Goal: Task Accomplishment & Management: Complete application form

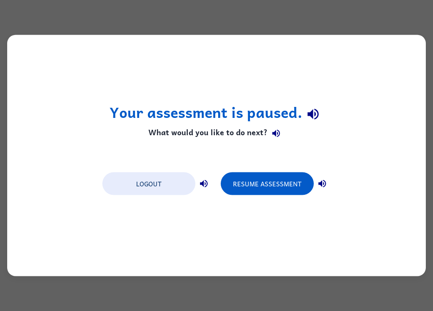
click at [278, 136] on icon "button" at bounding box center [276, 134] width 8 height 8
click at [208, 183] on icon "button" at bounding box center [204, 184] width 10 height 10
click at [323, 186] on icon "button" at bounding box center [322, 184] width 10 height 10
click at [255, 193] on button "Resume Assessment" at bounding box center [267, 183] width 93 height 23
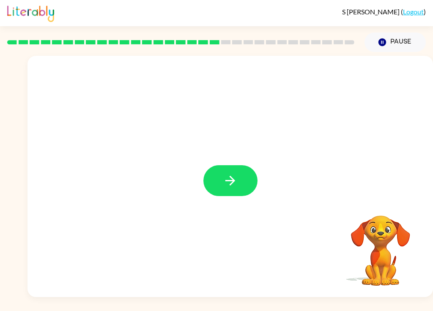
click at [239, 182] on button "button" at bounding box center [230, 180] width 54 height 31
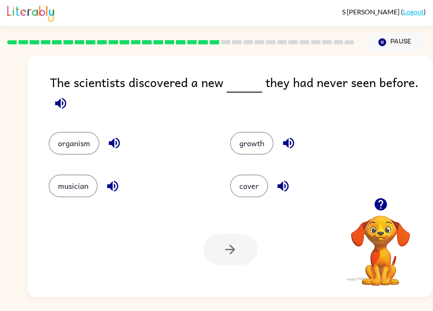
click at [58, 106] on icon "button" at bounding box center [60, 103] width 11 height 11
click at [106, 150] on button "button" at bounding box center [115, 143] width 22 height 22
click at [107, 190] on icon "button" at bounding box center [112, 186] width 15 height 15
click at [283, 137] on icon "button" at bounding box center [288, 143] width 15 height 15
click at [287, 187] on icon "button" at bounding box center [283, 186] width 15 height 15
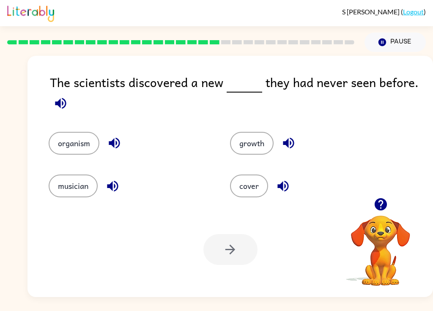
click at [84, 135] on button "organism" at bounding box center [74, 143] width 51 height 23
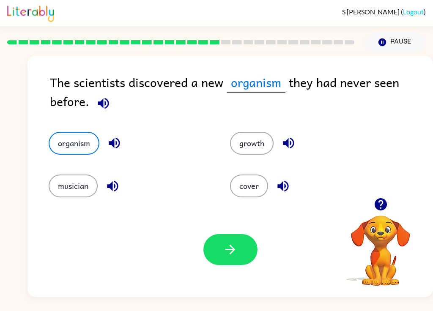
click at [232, 240] on button "button" at bounding box center [230, 249] width 54 height 31
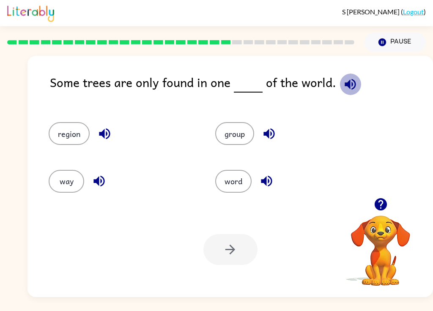
click at [347, 84] on icon "button" at bounding box center [350, 84] width 15 height 15
click at [103, 183] on icon "button" at bounding box center [99, 181] width 15 height 15
click at [265, 186] on icon "button" at bounding box center [266, 181] width 15 height 15
click at [262, 182] on icon "button" at bounding box center [266, 181] width 11 height 11
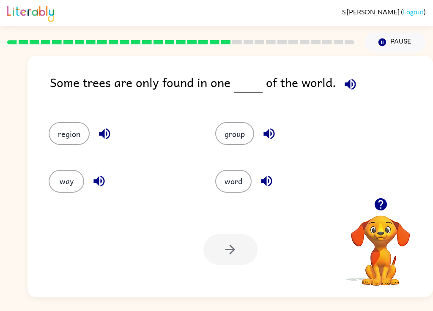
click at [287, 140] on div "group" at bounding box center [288, 133] width 147 height 23
click at [269, 137] on icon "button" at bounding box center [269, 133] width 15 height 15
click at [105, 139] on icon "button" at bounding box center [104, 133] width 15 height 15
click at [70, 180] on button "way" at bounding box center [67, 181] width 36 height 23
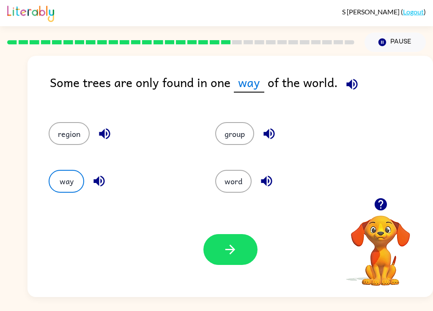
click at [227, 237] on button "button" at bounding box center [230, 249] width 54 height 31
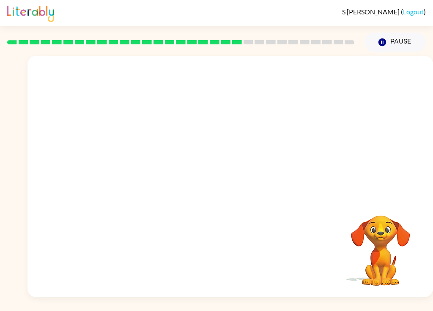
click at [175, 172] on video "Your browser must support playing .mp4 files to use Literably. Please try using…" at bounding box center [229, 127] width 405 height 142
click at [219, 185] on div at bounding box center [230, 180] width 54 height 31
click at [233, 181] on icon "button" at bounding box center [230, 181] width 10 height 10
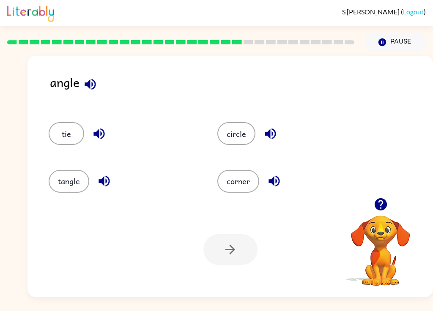
click at [90, 80] on icon "button" at bounding box center [90, 84] width 11 height 11
click at [268, 139] on icon "button" at bounding box center [270, 133] width 15 height 15
click at [279, 180] on icon "button" at bounding box center [273, 181] width 11 height 11
click at [100, 185] on icon "button" at bounding box center [104, 181] width 15 height 15
click at [95, 130] on icon "button" at bounding box center [99, 133] width 15 height 15
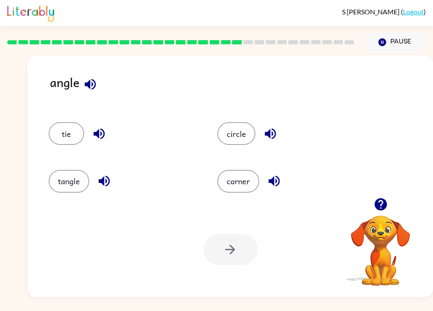
click at [242, 134] on button "circle" at bounding box center [236, 133] width 38 height 23
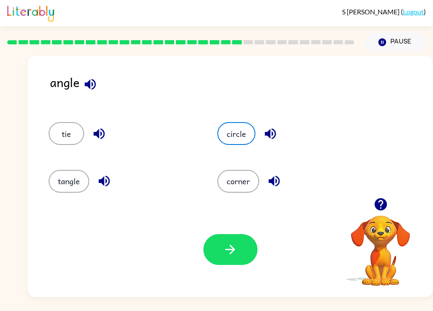
click at [235, 246] on icon "button" at bounding box center [230, 249] width 15 height 15
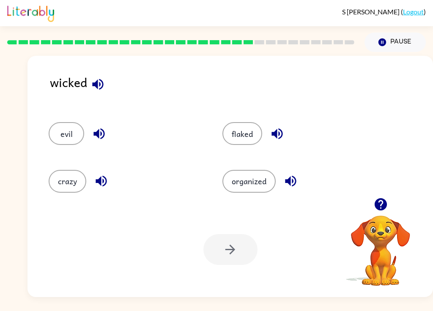
click at [96, 79] on icon "button" at bounding box center [97, 84] width 15 height 15
click at [97, 89] on icon "button" at bounding box center [97, 84] width 15 height 15
click at [100, 136] on icon "button" at bounding box center [99, 133] width 15 height 15
click at [109, 183] on icon "button" at bounding box center [101, 181] width 15 height 15
click at [287, 135] on button "button" at bounding box center [277, 134] width 22 height 22
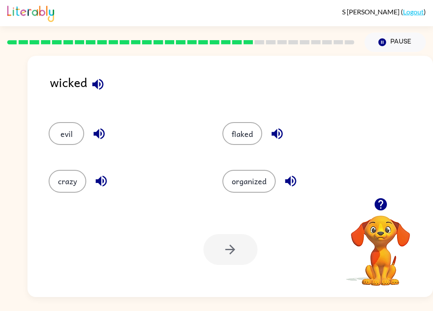
click at [297, 178] on icon "button" at bounding box center [290, 181] width 15 height 15
click at [70, 129] on button "evil" at bounding box center [67, 133] width 36 height 23
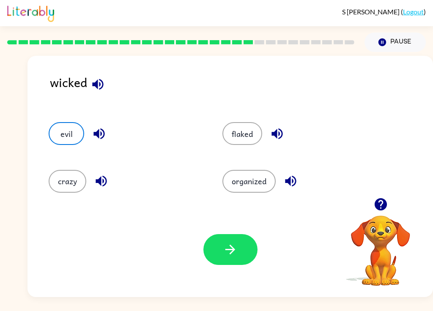
click at [232, 250] on icon "button" at bounding box center [230, 250] width 10 height 10
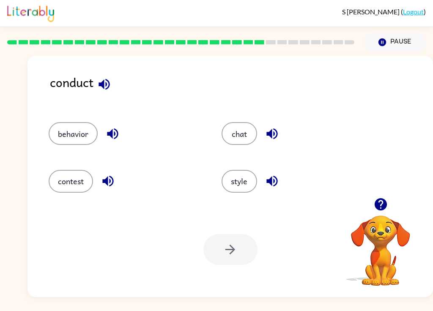
click at [106, 83] on icon "button" at bounding box center [103, 84] width 11 height 11
click at [94, 134] on button "behavior" at bounding box center [73, 133] width 49 height 23
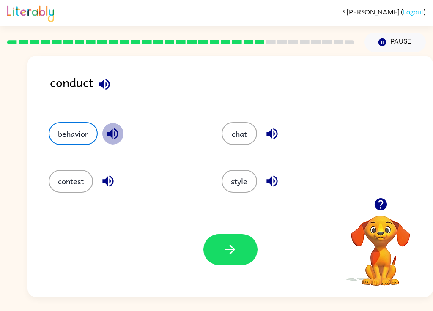
click at [114, 134] on icon "button" at bounding box center [112, 133] width 15 height 15
click at [125, 103] on div "conduct" at bounding box center [241, 89] width 383 height 33
click at [110, 175] on icon "button" at bounding box center [108, 181] width 15 height 15
click at [262, 181] on button "button" at bounding box center [272, 181] width 22 height 22
click at [277, 138] on icon "button" at bounding box center [272, 133] width 15 height 15
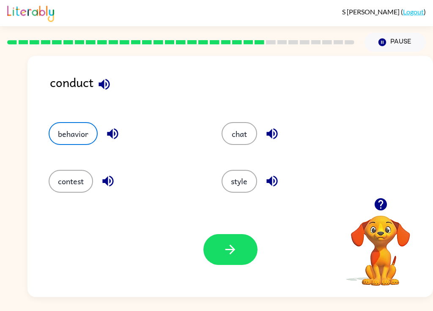
click at [104, 55] on div at bounding box center [180, 42] width 357 height 30
click at [101, 84] on icon "button" at bounding box center [103, 84] width 11 height 11
click at [239, 140] on button "chat" at bounding box center [239, 133] width 36 height 23
click at [66, 172] on button "contest" at bounding box center [71, 181] width 44 height 23
click at [224, 252] on icon "button" at bounding box center [230, 249] width 15 height 15
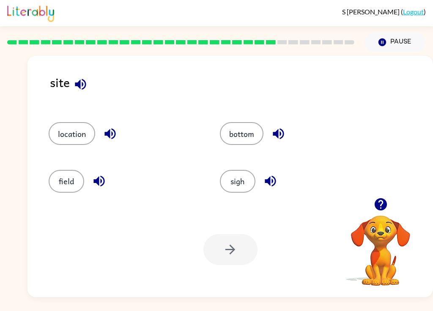
click at [79, 89] on icon "button" at bounding box center [80, 84] width 15 height 15
click at [101, 184] on icon "button" at bounding box center [99, 181] width 15 height 15
click at [113, 134] on icon "button" at bounding box center [109, 133] width 11 height 11
click at [282, 137] on icon "button" at bounding box center [278, 133] width 11 height 11
click at [273, 182] on icon "button" at bounding box center [270, 181] width 11 height 11
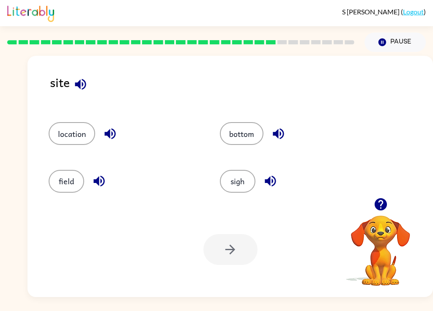
click at [248, 185] on button "sigh" at bounding box center [238, 181] width 36 height 23
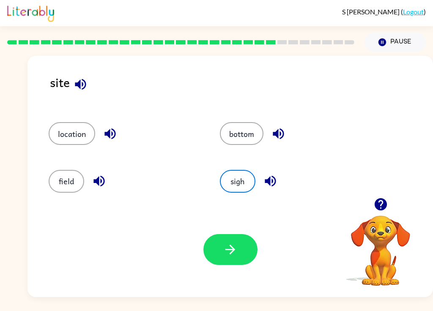
click at [232, 251] on icon "button" at bounding box center [230, 250] width 10 height 10
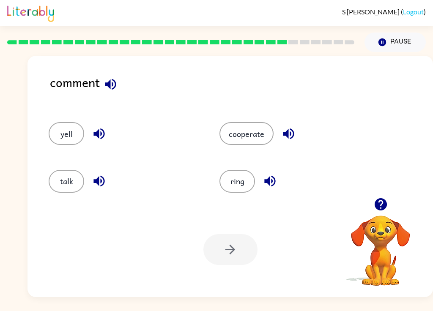
click at [131, 109] on div "yell" at bounding box center [118, 129] width 171 height 47
click at [117, 83] on icon "button" at bounding box center [110, 84] width 15 height 15
click at [116, 83] on icon "button" at bounding box center [110, 84] width 15 height 15
click at [141, 69] on div "comment yell cooperate talk ring Your browser must support playing .mp4 files t…" at bounding box center [229, 176] width 405 height 241
click at [108, 86] on icon "button" at bounding box center [110, 84] width 11 height 11
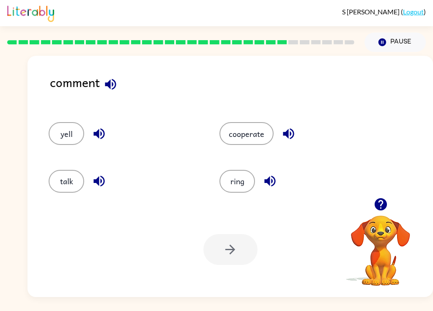
click at [103, 129] on icon "button" at bounding box center [99, 133] width 15 height 15
click at [99, 178] on icon "button" at bounding box center [98, 181] width 11 height 11
click at [306, 145] on div "cooperate" at bounding box center [294, 133] width 151 height 23
click at [286, 131] on icon "button" at bounding box center [288, 133] width 15 height 15
click at [269, 176] on icon "button" at bounding box center [269, 181] width 15 height 15
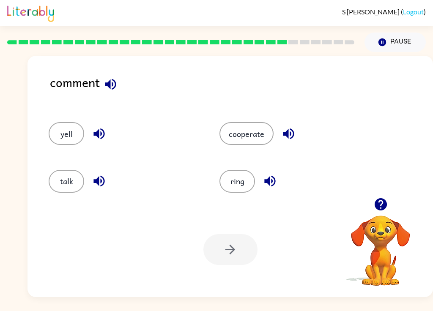
click at [260, 135] on button "cooperate" at bounding box center [246, 133] width 54 height 23
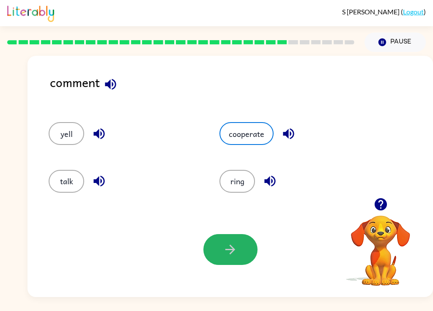
click at [221, 251] on button "button" at bounding box center [230, 249] width 54 height 31
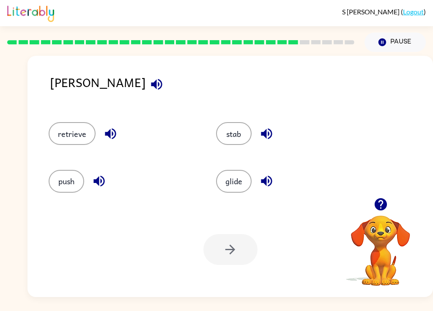
click at [146, 87] on button "button" at bounding box center [157, 85] width 22 height 22
click at [108, 175] on div "push" at bounding box center [123, 181] width 148 height 23
click at [97, 185] on icon "button" at bounding box center [98, 181] width 11 height 11
click at [109, 138] on icon "button" at bounding box center [110, 133] width 11 height 11
click at [260, 134] on icon "button" at bounding box center [266, 133] width 15 height 15
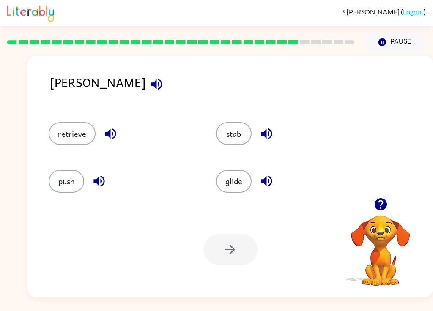
click at [262, 185] on icon "button" at bounding box center [266, 181] width 15 height 15
click at [243, 182] on button "glide" at bounding box center [234, 181] width 36 height 23
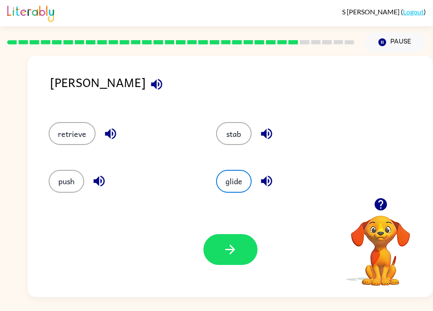
click at [237, 249] on icon "button" at bounding box center [230, 249] width 15 height 15
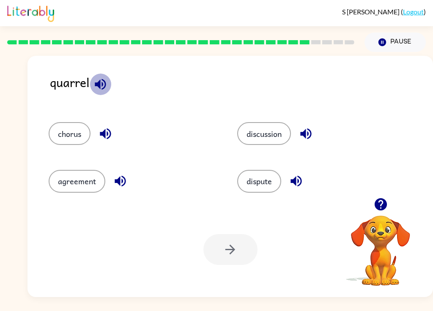
click at [108, 83] on button "button" at bounding box center [101, 85] width 22 height 22
click at [107, 136] on icon "button" at bounding box center [105, 133] width 15 height 15
click at [123, 186] on icon "button" at bounding box center [120, 181] width 11 height 11
click at [309, 135] on icon "button" at bounding box center [305, 133] width 15 height 15
click at [303, 179] on icon "button" at bounding box center [296, 181] width 15 height 15
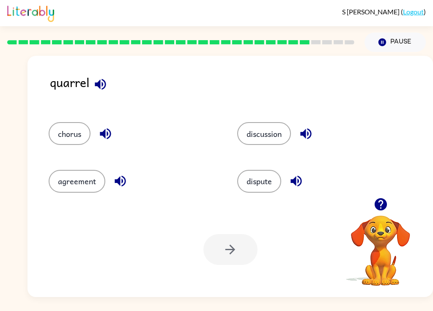
click at [77, 140] on button "chorus" at bounding box center [70, 133] width 42 height 23
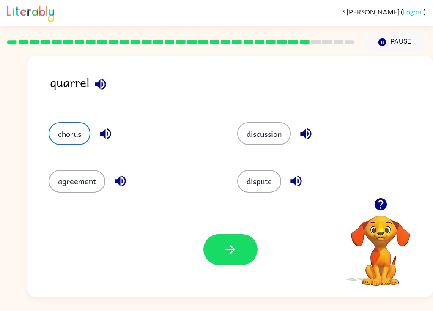
click at [230, 265] on button "button" at bounding box center [230, 249] width 54 height 31
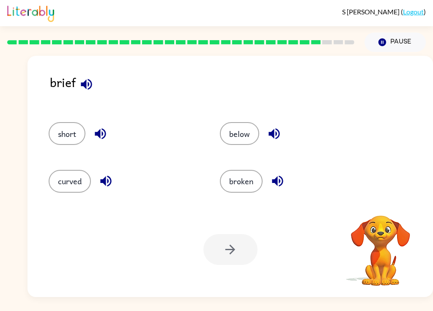
click at [93, 82] on icon "button" at bounding box center [86, 84] width 15 height 15
click at [100, 134] on icon "button" at bounding box center [100, 133] width 11 height 11
click at [111, 181] on icon "button" at bounding box center [105, 181] width 11 height 11
click at [282, 138] on button "button" at bounding box center [274, 134] width 22 height 22
click at [287, 185] on button "button" at bounding box center [278, 181] width 22 height 22
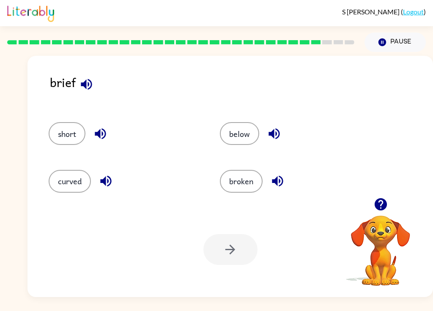
click at [250, 178] on button "broken" at bounding box center [241, 181] width 43 height 23
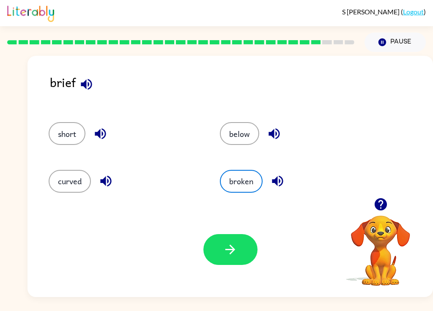
click at [235, 254] on icon "button" at bounding box center [230, 249] width 15 height 15
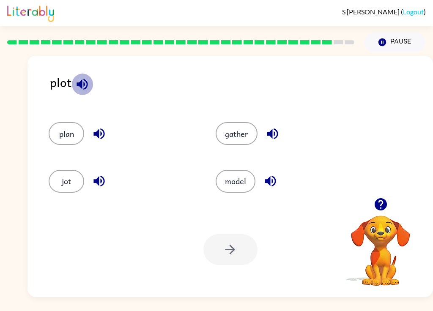
click at [84, 79] on icon "button" at bounding box center [82, 84] width 15 height 15
click at [95, 140] on icon "button" at bounding box center [99, 133] width 15 height 15
click at [96, 183] on icon "button" at bounding box center [98, 181] width 11 height 11
click at [271, 139] on icon "button" at bounding box center [272, 133] width 15 height 15
click at [268, 183] on icon "button" at bounding box center [270, 181] width 11 height 11
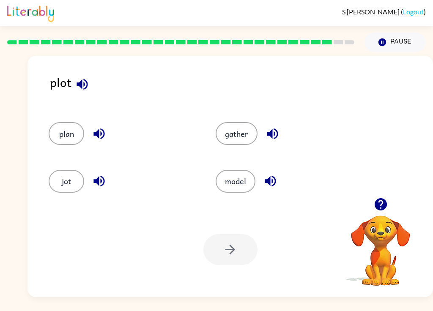
click at [245, 185] on button "model" at bounding box center [236, 181] width 40 height 23
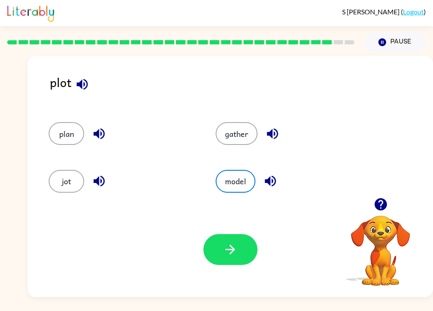
click at [238, 255] on button "button" at bounding box center [230, 249] width 54 height 31
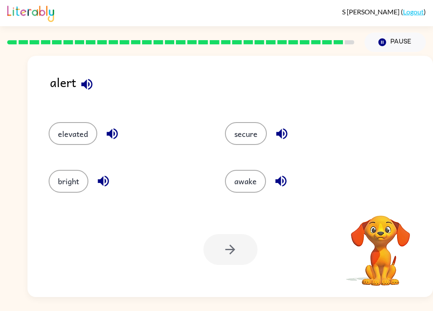
click at [86, 94] on button "button" at bounding box center [87, 85] width 22 height 22
click at [117, 131] on icon "button" at bounding box center [112, 133] width 15 height 15
click at [104, 177] on icon "button" at bounding box center [103, 181] width 11 height 11
click at [278, 138] on icon "button" at bounding box center [281, 133] width 15 height 15
click at [265, 182] on button "awake" at bounding box center [245, 181] width 41 height 23
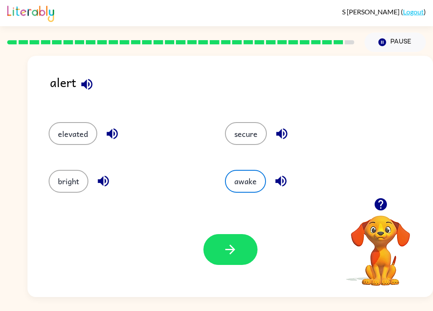
click at [291, 183] on button "button" at bounding box center [281, 181] width 22 height 22
click at [238, 124] on button "secure" at bounding box center [246, 133] width 42 height 23
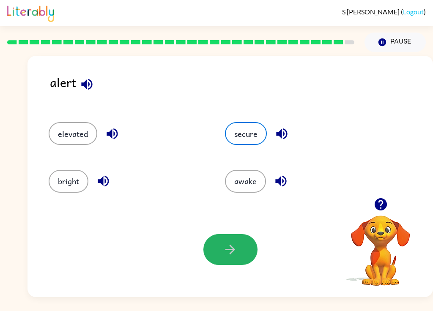
click at [237, 250] on icon "button" at bounding box center [230, 249] width 15 height 15
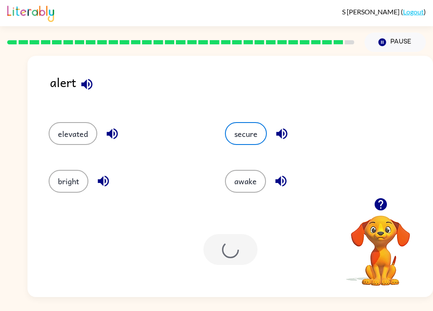
click at [285, 158] on div "awake" at bounding box center [297, 177] width 176 height 47
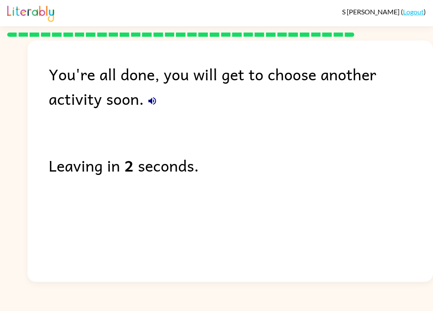
click at [148, 105] on icon "button" at bounding box center [152, 101] width 8 height 8
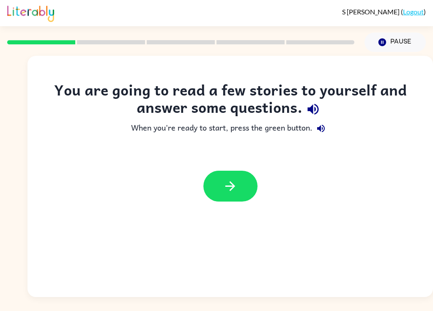
click at [227, 185] on icon "button" at bounding box center [230, 186] width 15 height 15
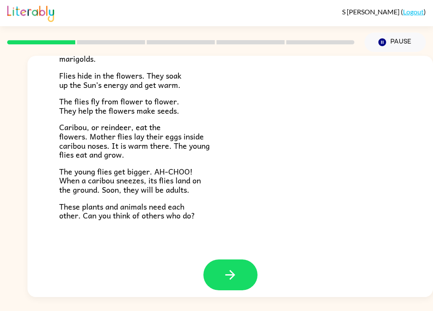
scroll to position [168, 0]
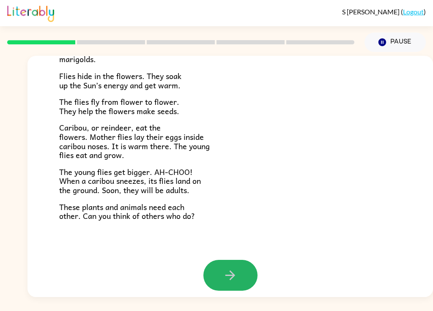
click at [233, 271] on icon "button" at bounding box center [230, 276] width 10 height 10
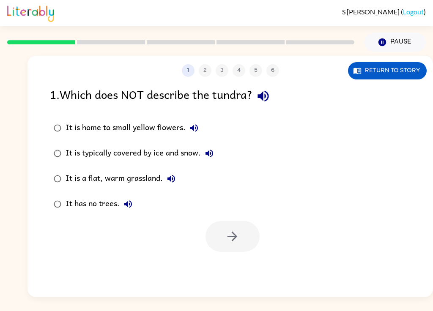
scroll to position [0, 0]
click at [268, 96] on icon "button" at bounding box center [263, 96] width 15 height 15
click at [195, 126] on icon "button" at bounding box center [194, 128] width 10 height 10
click at [204, 161] on div "It is typically covered by ice and snow." at bounding box center [142, 153] width 152 height 17
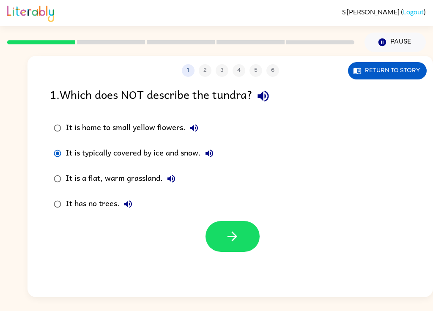
click at [210, 149] on icon "button" at bounding box center [209, 153] width 10 height 10
click at [174, 178] on icon "button" at bounding box center [171, 179] width 8 height 8
click at [132, 201] on icon "button" at bounding box center [128, 204] width 10 height 10
click at [234, 240] on icon "button" at bounding box center [232, 237] width 10 height 10
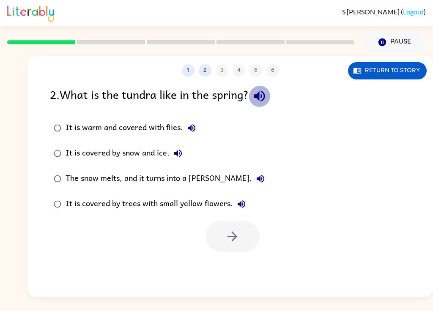
click at [267, 97] on icon "button" at bounding box center [259, 96] width 15 height 15
click at [196, 128] on icon "button" at bounding box center [191, 128] width 10 height 10
click at [185, 155] on button "It is covered by snow and ice." at bounding box center [177, 153] width 17 height 17
click at [234, 177] on label "The snow melts, and it turns into a marsh." at bounding box center [159, 178] width 228 height 25
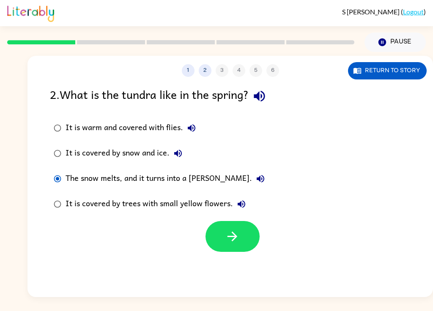
click at [252, 174] on button "The snow melts, and it turns into a marsh." at bounding box center [260, 178] width 17 height 17
click at [239, 200] on icon "button" at bounding box center [241, 204] width 10 height 10
click at [192, 181] on div "The snow melts, and it turns into a marsh." at bounding box center [167, 178] width 203 height 17
click at [233, 246] on button "button" at bounding box center [232, 236] width 54 height 31
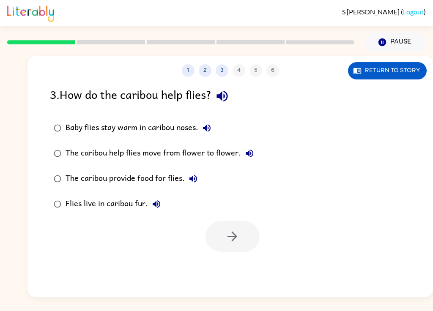
click at [225, 104] on icon "button" at bounding box center [222, 96] width 15 height 15
click at [210, 126] on icon "button" at bounding box center [207, 128] width 8 height 8
click at [249, 158] on icon "button" at bounding box center [249, 153] width 10 height 10
click at [199, 182] on button "The caribou provide food for flies." at bounding box center [193, 178] width 17 height 17
click at [156, 205] on icon "button" at bounding box center [156, 204] width 10 height 10
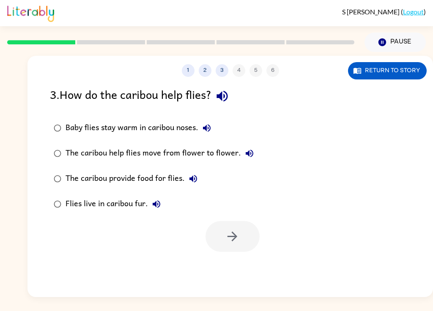
click at [232, 153] on div "The caribou help flies move from flower to flower." at bounding box center [162, 153] width 192 height 17
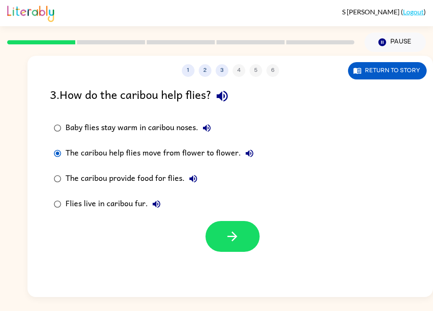
click at [240, 239] on button "button" at bounding box center [232, 236] width 54 height 31
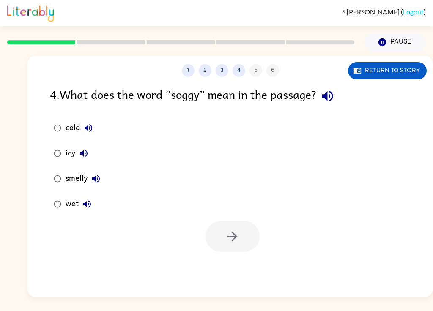
click at [333, 92] on icon "button" at bounding box center [327, 96] width 11 height 11
click at [84, 135] on button "cold" at bounding box center [88, 128] width 17 height 17
click at [89, 152] on button "icy" at bounding box center [83, 153] width 17 height 17
click at [96, 182] on icon "button" at bounding box center [96, 179] width 10 height 10
click at [93, 199] on button "wet" at bounding box center [87, 204] width 17 height 17
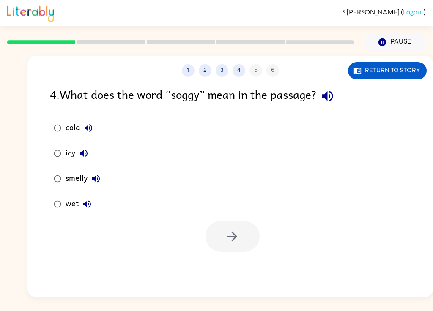
click at [72, 205] on div "wet" at bounding box center [81, 204] width 30 height 17
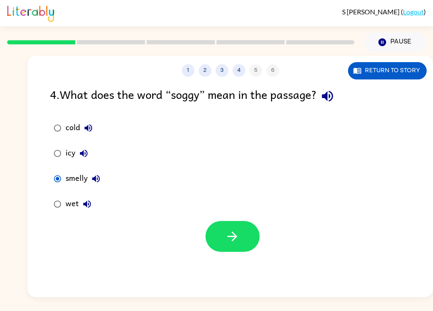
click at [238, 238] on icon "button" at bounding box center [232, 236] width 15 height 15
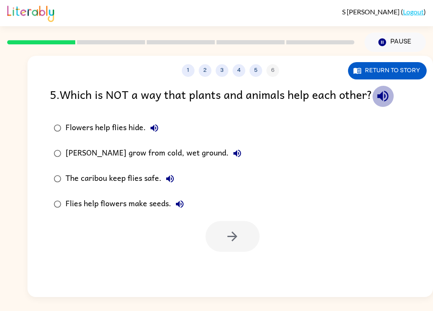
click at [382, 97] on icon "button" at bounding box center [382, 96] width 11 height 11
click at [159, 118] on label "Flowers help flies hide." at bounding box center [147, 127] width 205 height 25
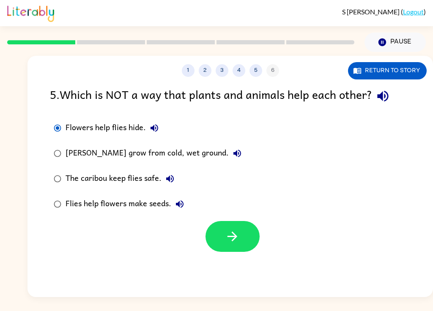
click at [156, 126] on icon "button" at bounding box center [154, 128] width 8 height 8
click at [235, 147] on button "Marsh marigolds grow from cold, wet ground." at bounding box center [237, 153] width 17 height 17
click at [176, 180] on button "The caribou keep flies safe." at bounding box center [169, 178] width 17 height 17
click at [180, 204] on icon "button" at bounding box center [180, 204] width 8 height 8
click at [197, 231] on div at bounding box center [229, 234] width 405 height 35
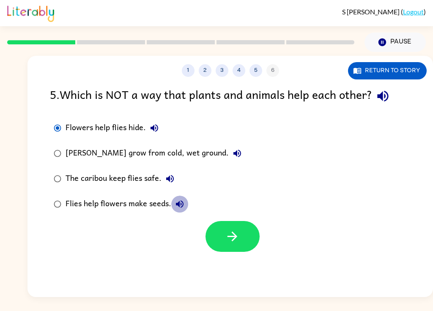
click at [182, 199] on icon "button" at bounding box center [180, 204] width 10 height 10
click at [141, 211] on div "Flies help flowers make seeds." at bounding box center [127, 204] width 123 height 17
click at [229, 229] on button "button" at bounding box center [232, 236] width 54 height 31
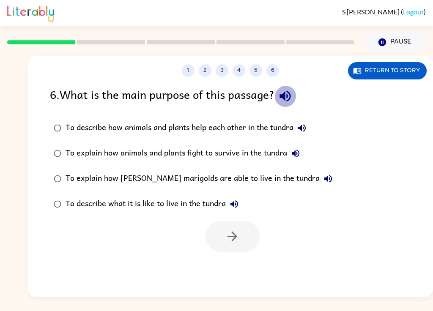
click at [292, 102] on icon "button" at bounding box center [285, 96] width 15 height 15
click at [310, 131] on button "To describe how animals and plants help each other in the tundra" at bounding box center [301, 128] width 17 height 17
click at [299, 154] on icon "button" at bounding box center [296, 154] width 8 height 8
click at [306, 129] on icon "button" at bounding box center [302, 128] width 8 height 8
click at [301, 155] on icon "button" at bounding box center [295, 153] width 10 height 10
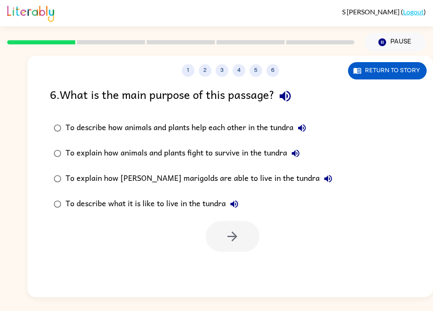
click at [294, 161] on button "To explain how animals and plants fight to survive in the tundra" at bounding box center [295, 153] width 17 height 17
click at [320, 174] on button "To explain how marsh marigolds are able to live in the tundra" at bounding box center [328, 178] width 17 height 17
click at [283, 160] on div "To explain how animals and plants fight to survive in the tundra" at bounding box center [185, 153] width 238 height 17
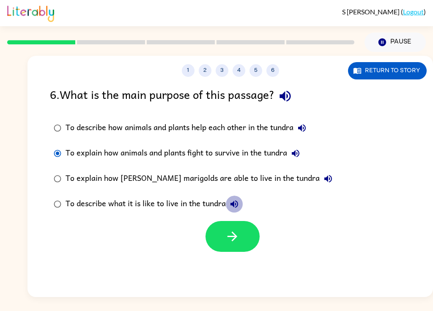
click at [237, 207] on icon "button" at bounding box center [234, 204] width 8 height 8
click at [195, 205] on div "To describe what it is like to live in the tundra" at bounding box center [154, 204] width 177 height 17
click at [224, 235] on button "button" at bounding box center [232, 236] width 54 height 31
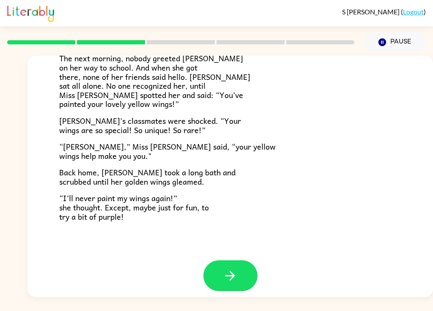
scroll to position [229, 0]
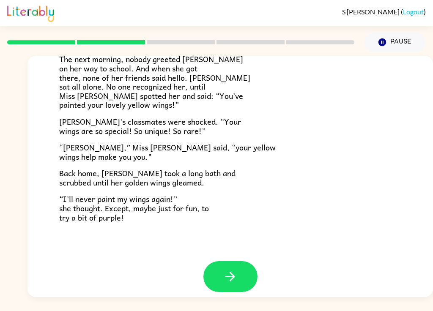
click at [225, 269] on icon "button" at bounding box center [230, 276] width 15 height 15
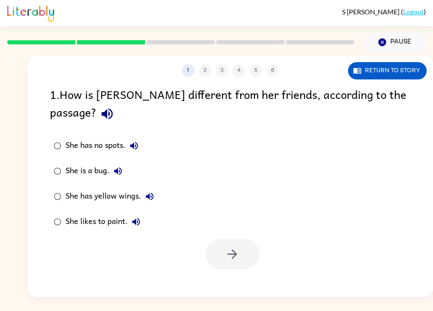
scroll to position [0, 0]
